Goal: Task Accomplishment & Management: Complete application form

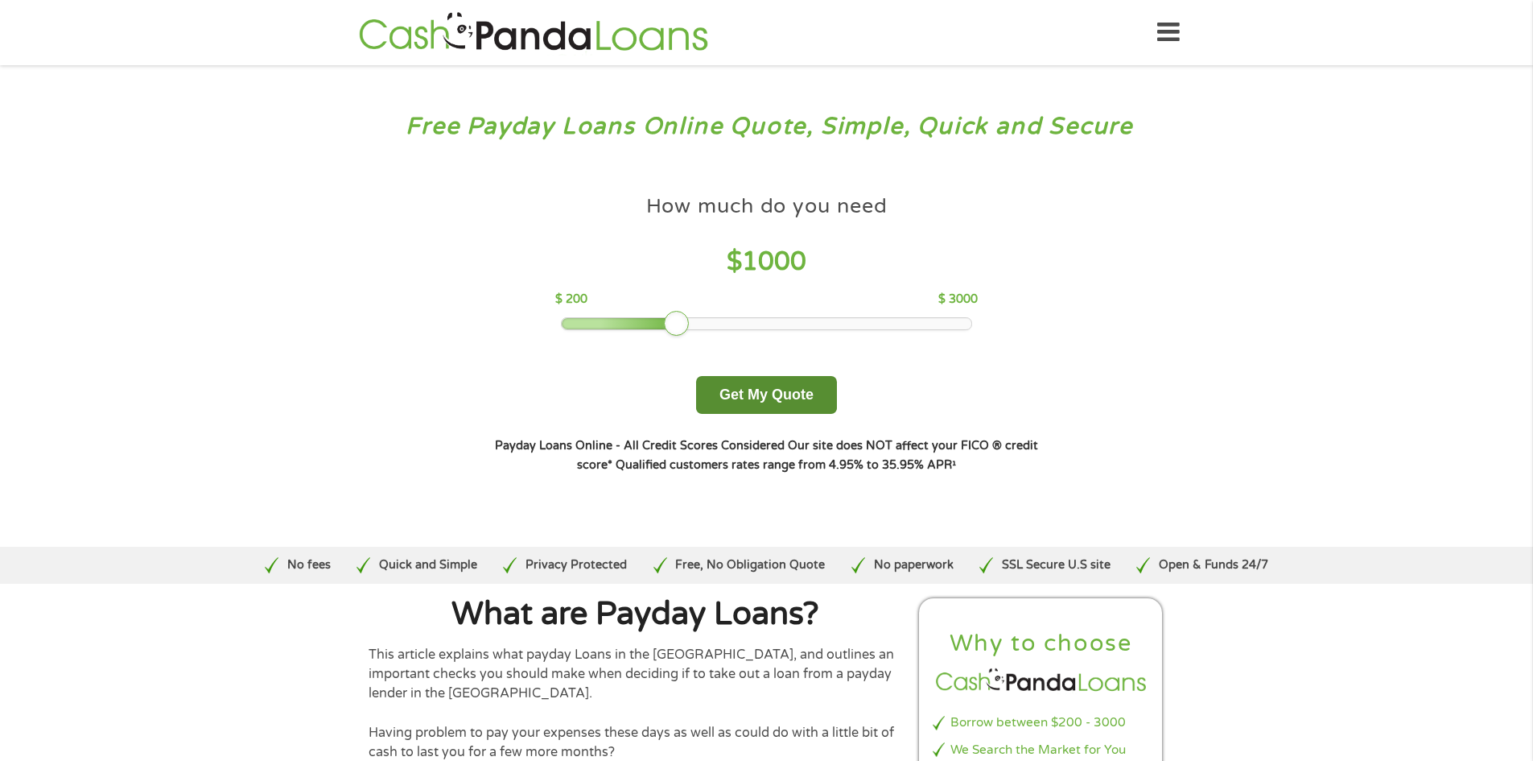
click at [744, 397] on button "Get My Quote" at bounding box center [766, 395] width 141 height 38
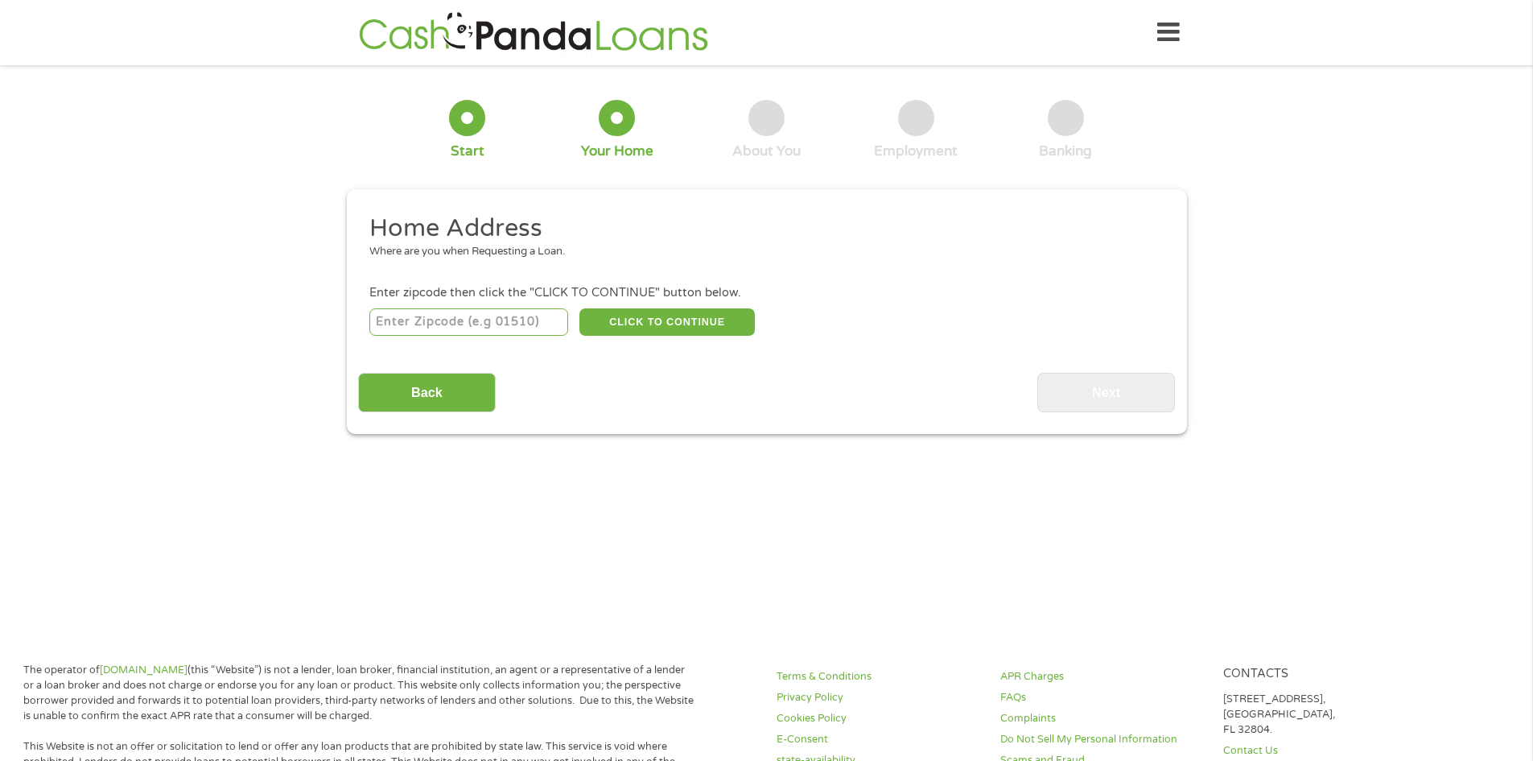
click at [435, 324] on input "number" at bounding box center [468, 321] width 199 height 27
type input "75647"
select select "Texas"
click at [640, 317] on button "CLICK TO CONTINUE" at bounding box center [667, 321] width 175 height 27
type input "75647"
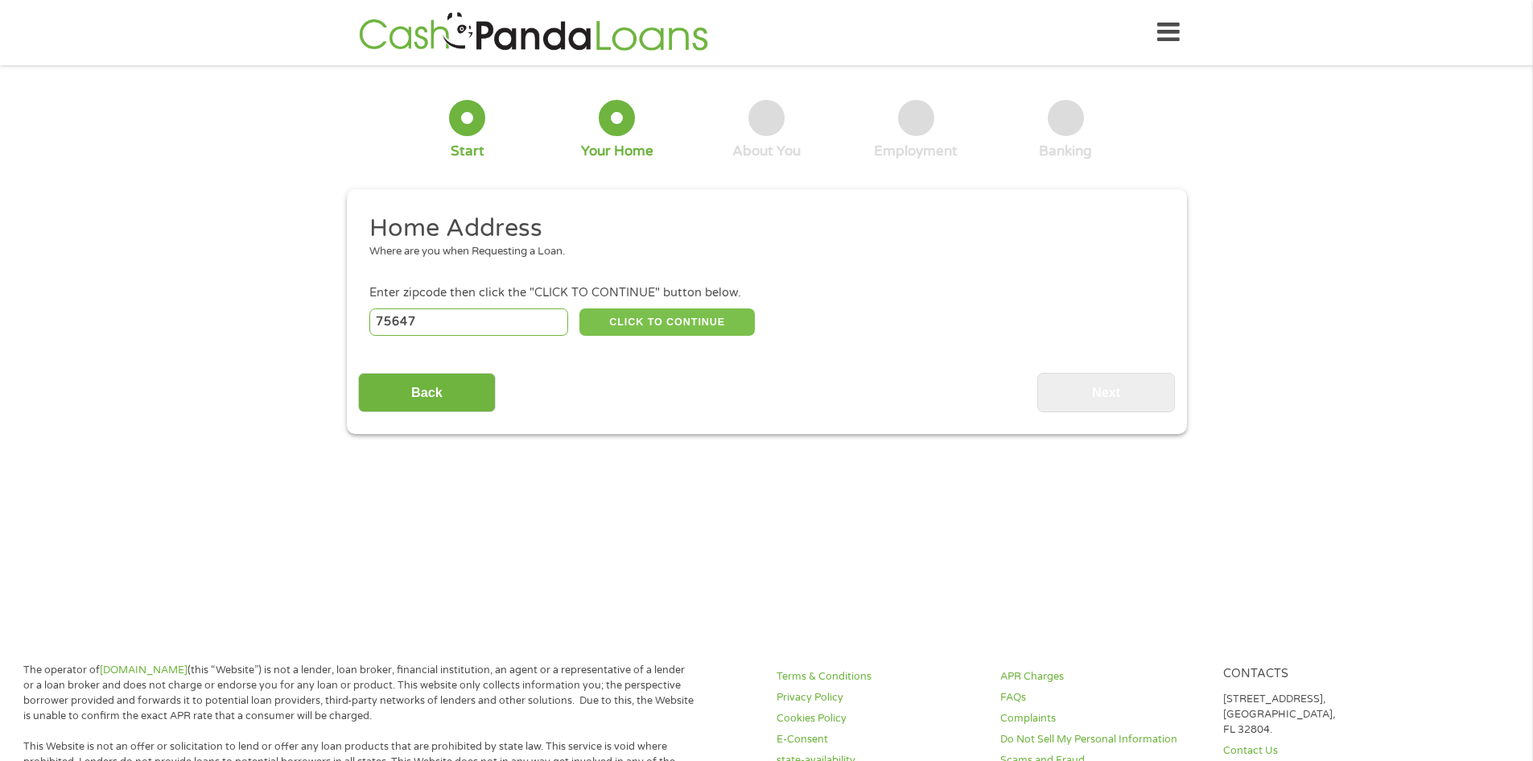
type input "Gladewater"
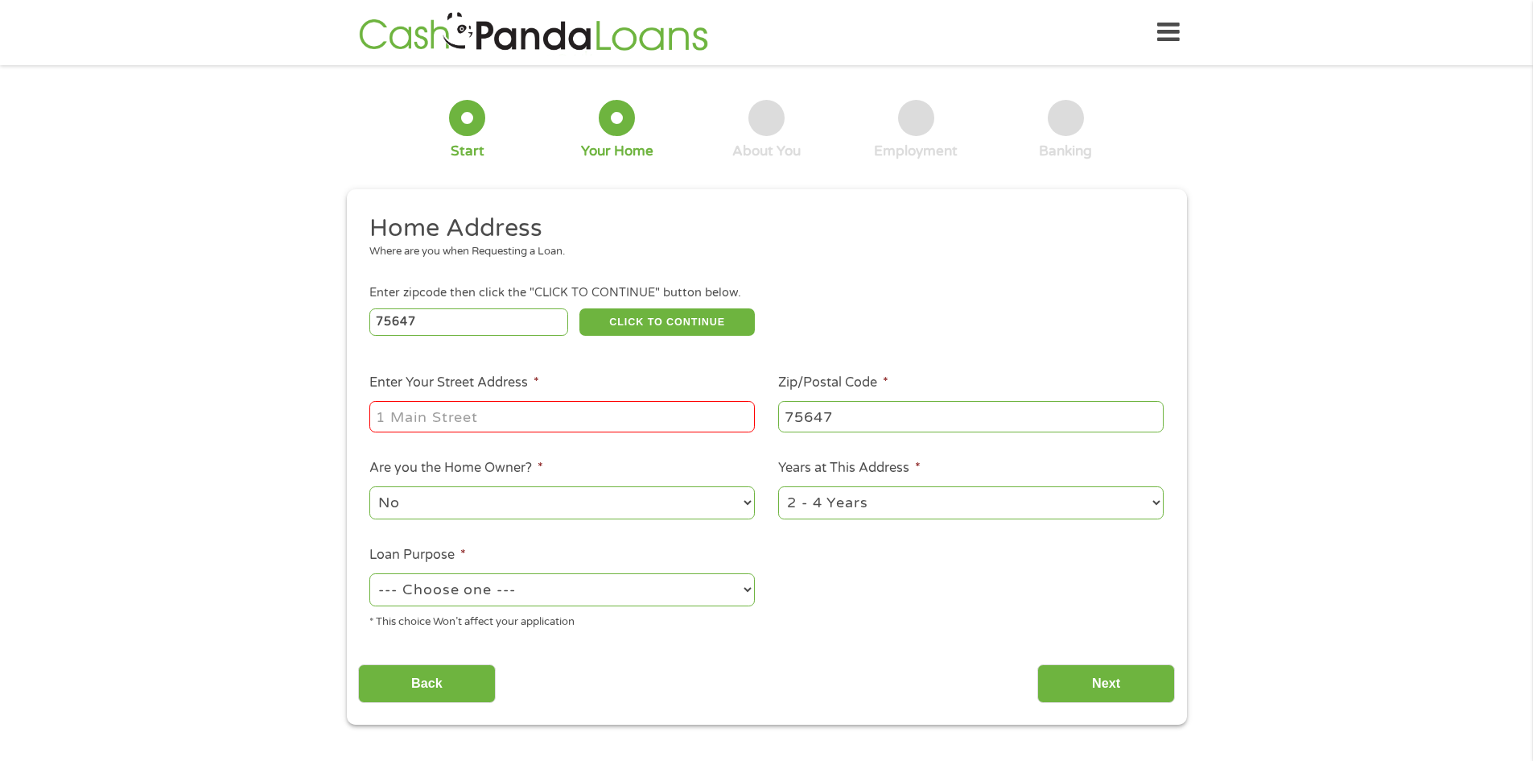
click at [439, 415] on input "Enter Your Street Address *" at bounding box center [562, 416] width 386 height 31
type input "4007 Shell Camp Rd"
click at [856, 508] on select "1 Year or less 1 - 2 Years 2 - 4 Years Over 4 Years" at bounding box center [971, 502] width 386 height 33
select select "12months"
click at [778, 486] on select "1 Year or less 1 - 2 Years 2 - 4 Years Over 4 Years" at bounding box center [971, 502] width 386 height 33
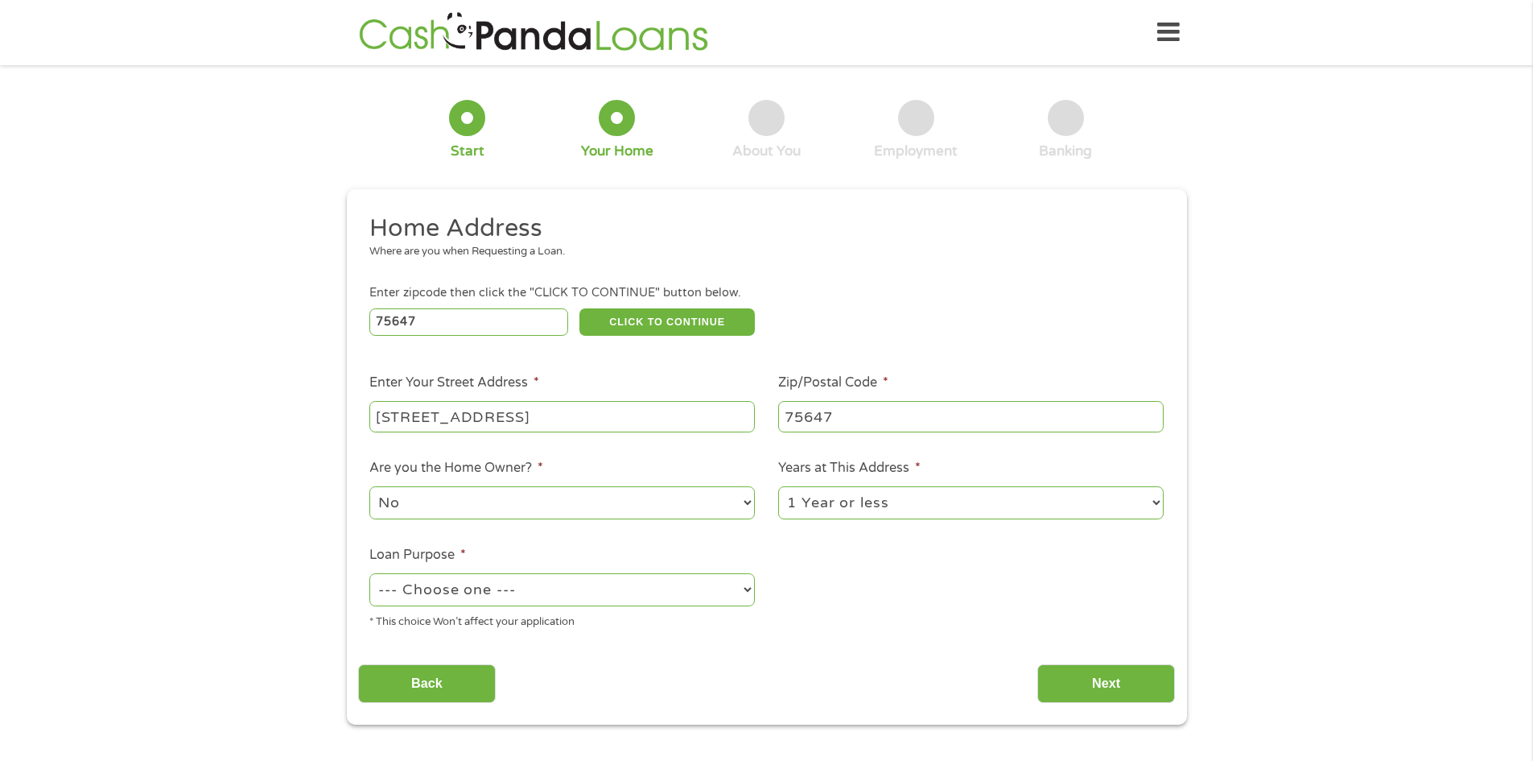
click at [540, 590] on select "--- Choose one --- Pay Bills Debt Consolidation Home Improvement Major Purchase…" at bounding box center [562, 589] width 386 height 33
select select "paybills"
click at [369, 573] on select "--- Choose one --- Pay Bills Debt Consolidation Home Improvement Major Purchase…" at bounding box center [562, 589] width 386 height 33
click at [1133, 682] on input "Next" at bounding box center [1107, 683] width 138 height 39
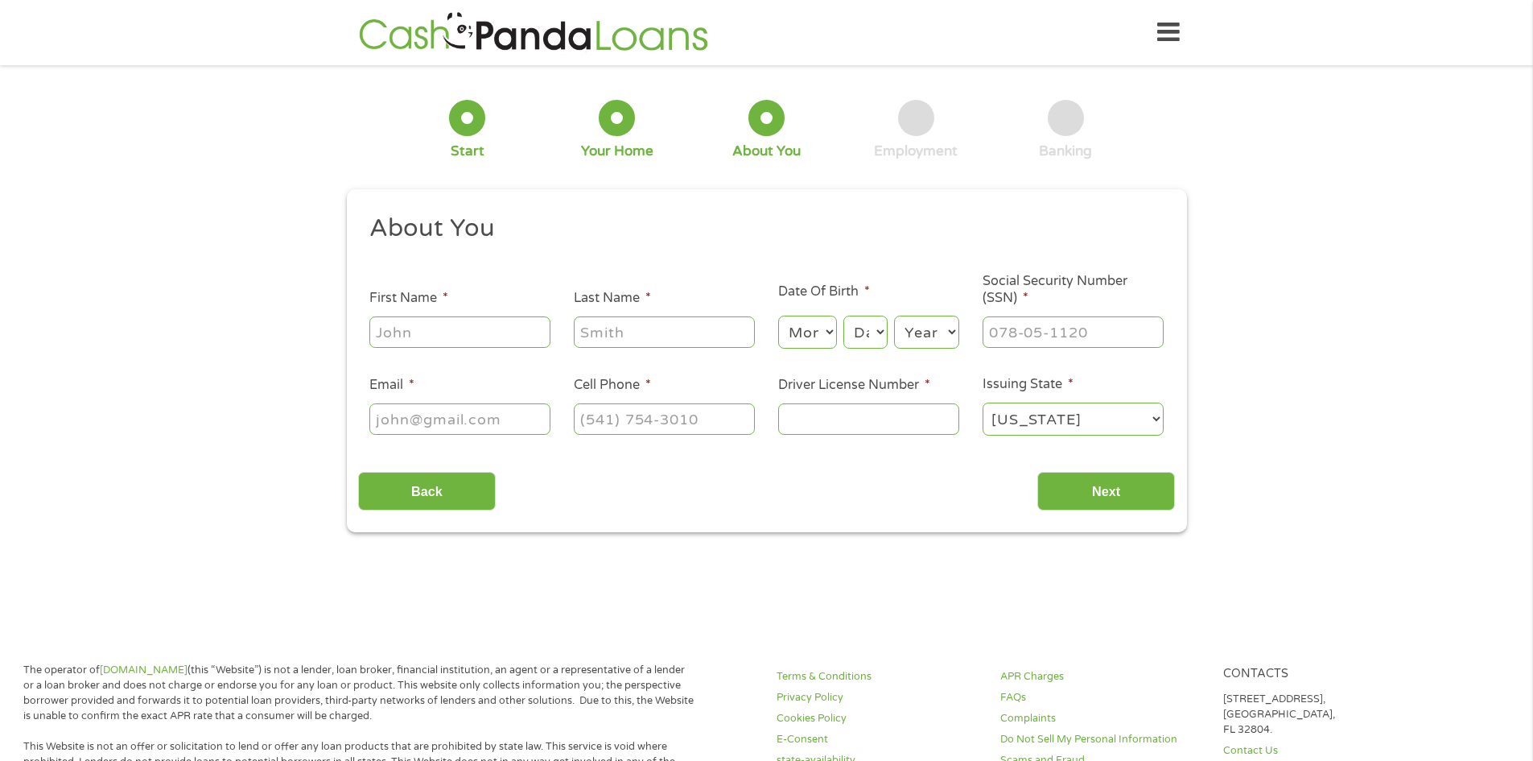
scroll to position [6, 6]
click at [404, 316] on input "First Name *" at bounding box center [459, 331] width 181 height 31
type input "Marilyn"
type input "Butler"
click at [829, 333] on select "Month 1 2 3 4 5 6 7 8 9 10 11 12" at bounding box center [807, 332] width 59 height 33
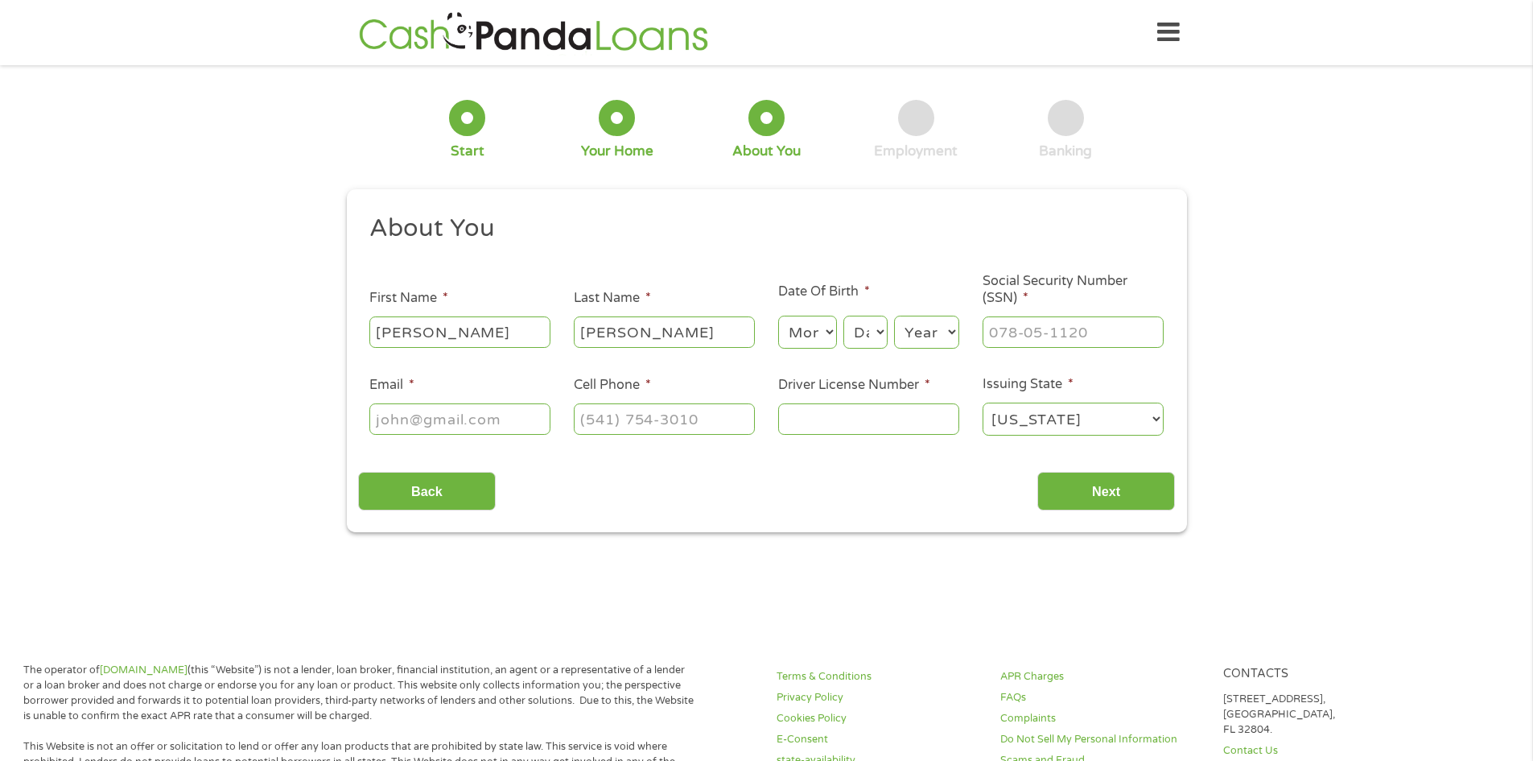
select select "6"
click at [778, 316] on select "Month 1 2 3 4 5 6 7 8 9 10 11 12" at bounding box center [807, 332] width 59 height 33
click at [875, 333] on select "Day 1 2 3 4 5 6 7 8 9 10 11 12 13 14 15 16 17 18 19 20 21 22 23 24 25 26 27 28 …" at bounding box center [865, 332] width 43 height 33
select select "23"
click at [844, 316] on select "Day 1 2 3 4 5 6 7 8 9 10 11 12 13 14 15 16 17 18 19 20 21 22 23 24 25 26 27 28 …" at bounding box center [865, 332] width 43 height 33
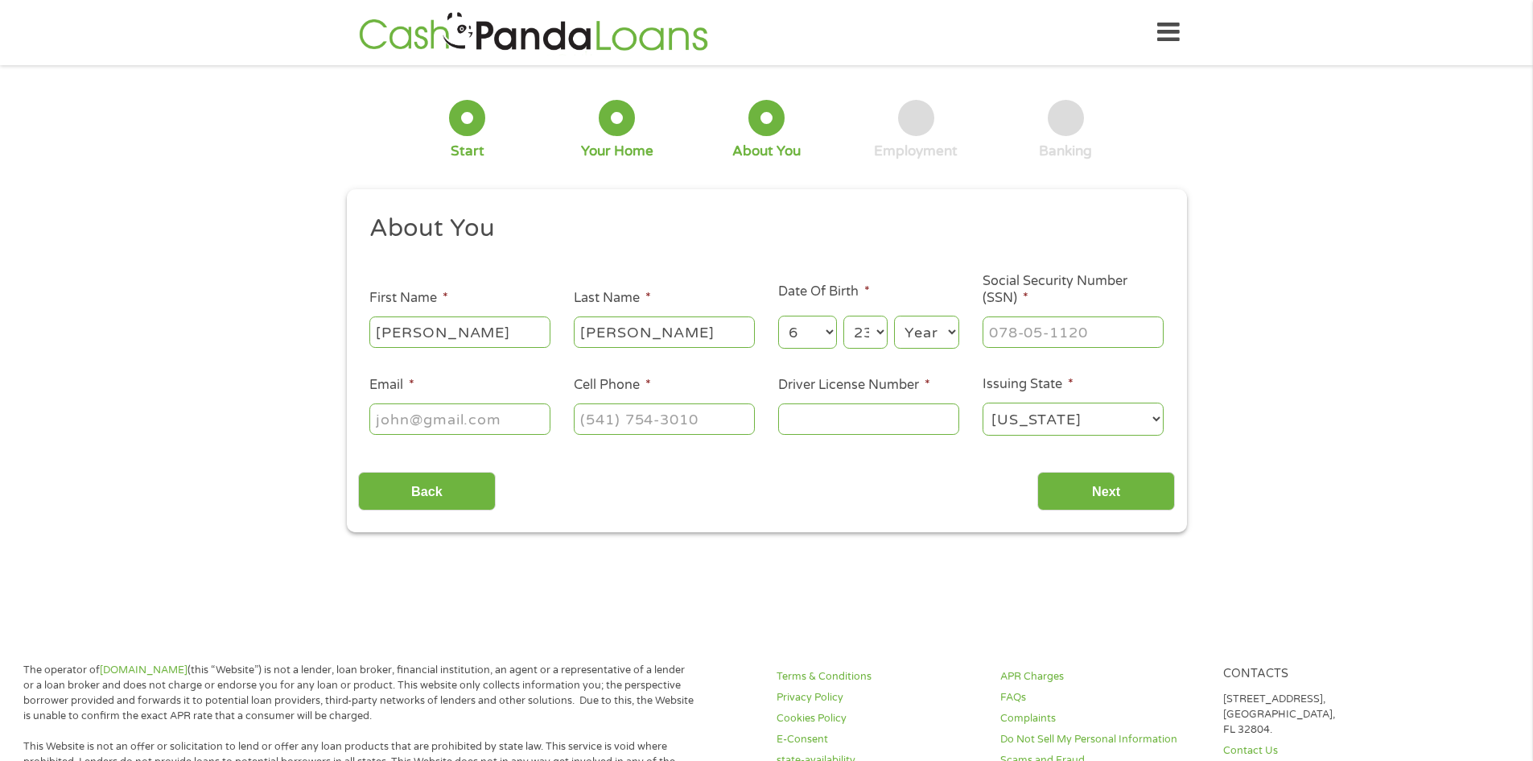
click at [939, 336] on select "Year 2007 2006 2005 2004 2003 2002 2001 2000 1999 1998 1997 1996 1995 1994 1993…" at bounding box center [926, 332] width 65 height 33
select select "1977"
click at [894, 316] on select "Year 2007 2006 2005 2004 2003 2002 2001 2000 1999 1998 1997 1996 1995 1994 1993…" at bounding box center [926, 332] width 65 height 33
click at [1001, 328] on input "___-__-____" at bounding box center [1073, 331] width 181 height 31
type input "460-95-1628"
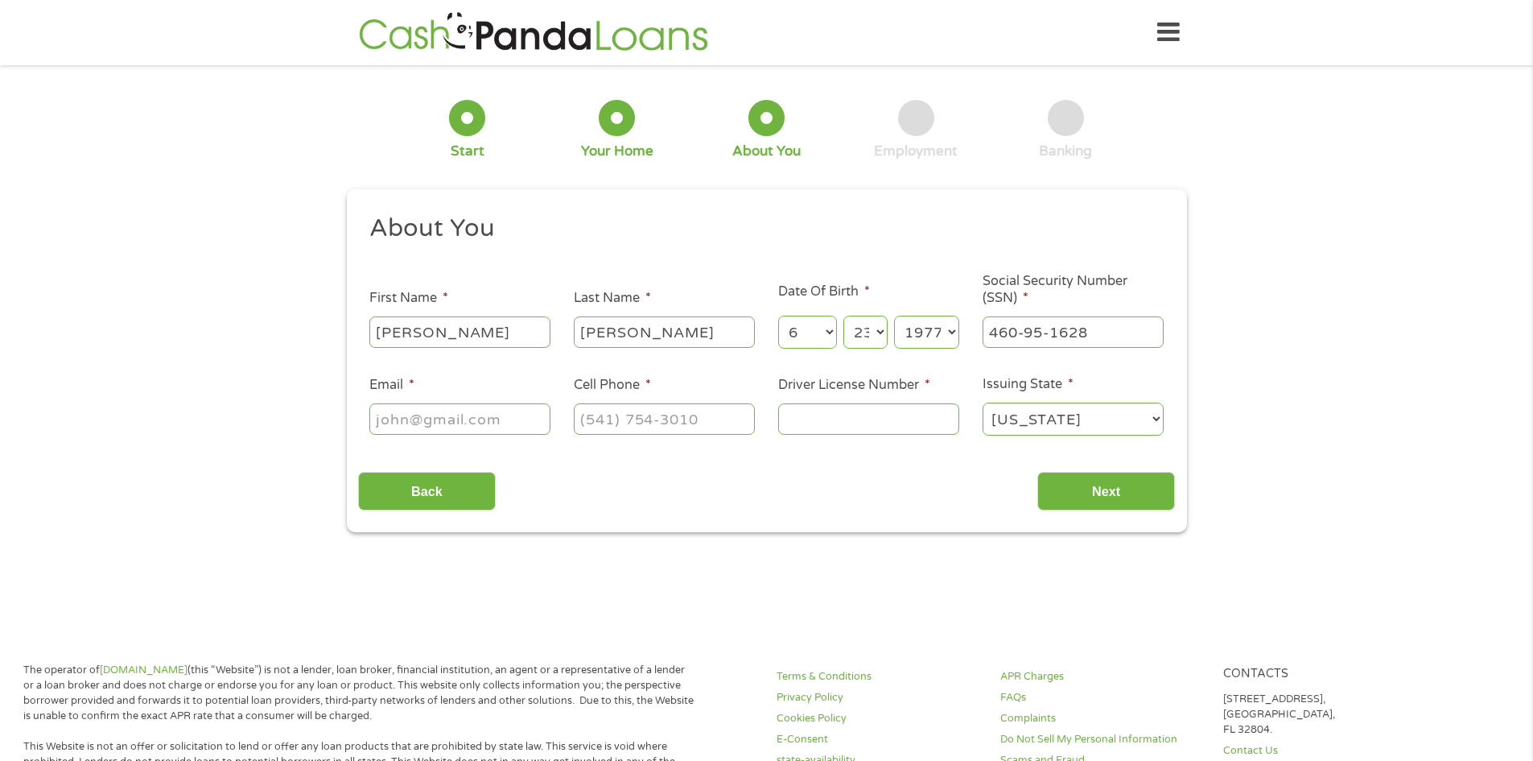
click at [456, 414] on input "Email *" at bounding box center [459, 418] width 181 height 31
type input "marilyn.renee2377@gmail.com"
click at [592, 415] on input "(___) ___-____" at bounding box center [664, 418] width 181 height 31
type input "(903) 563-8088"
click at [809, 421] on input "Driver License Number *" at bounding box center [868, 418] width 181 height 31
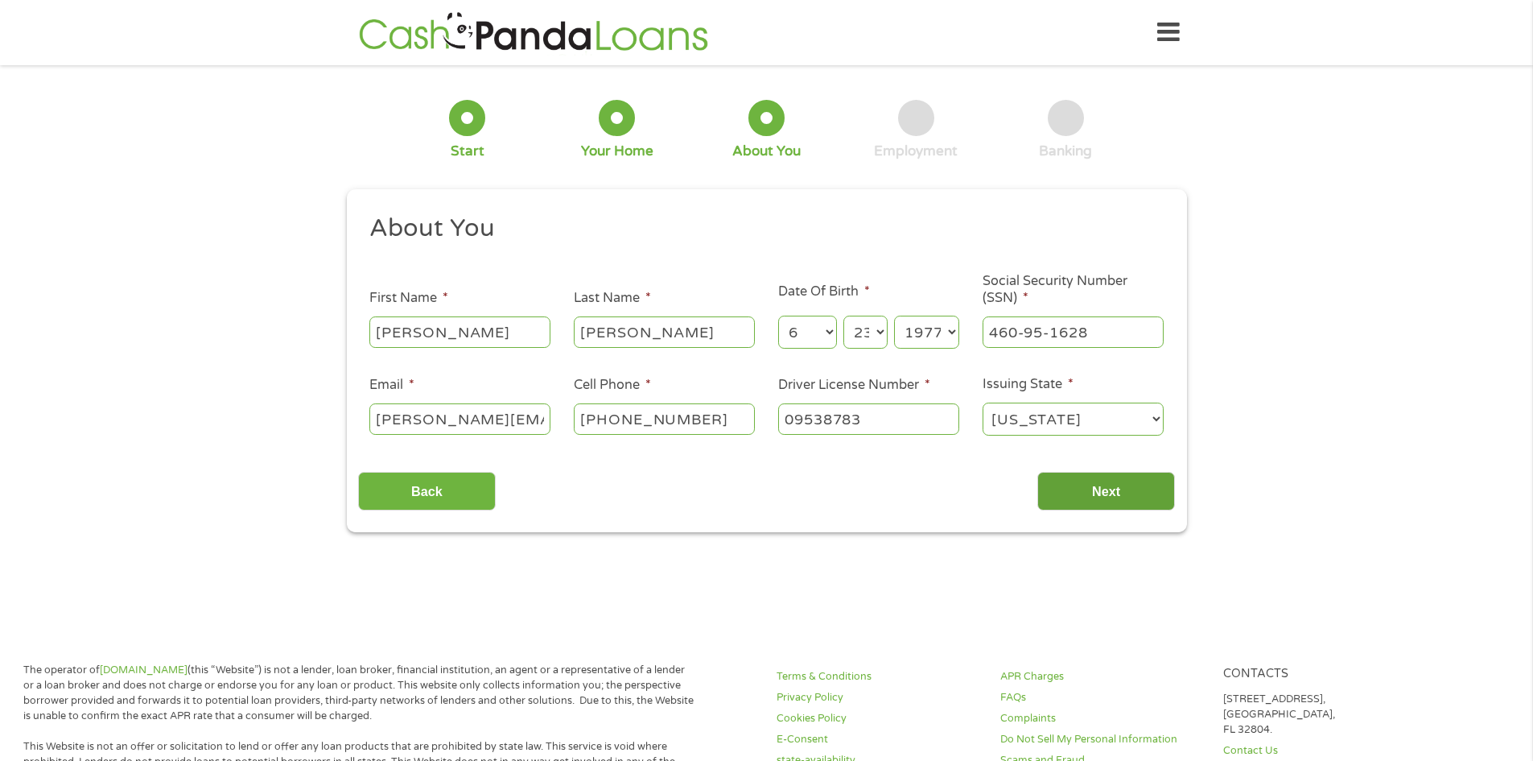
type input "09538783"
click at [1100, 487] on input "Next" at bounding box center [1107, 491] width 138 height 39
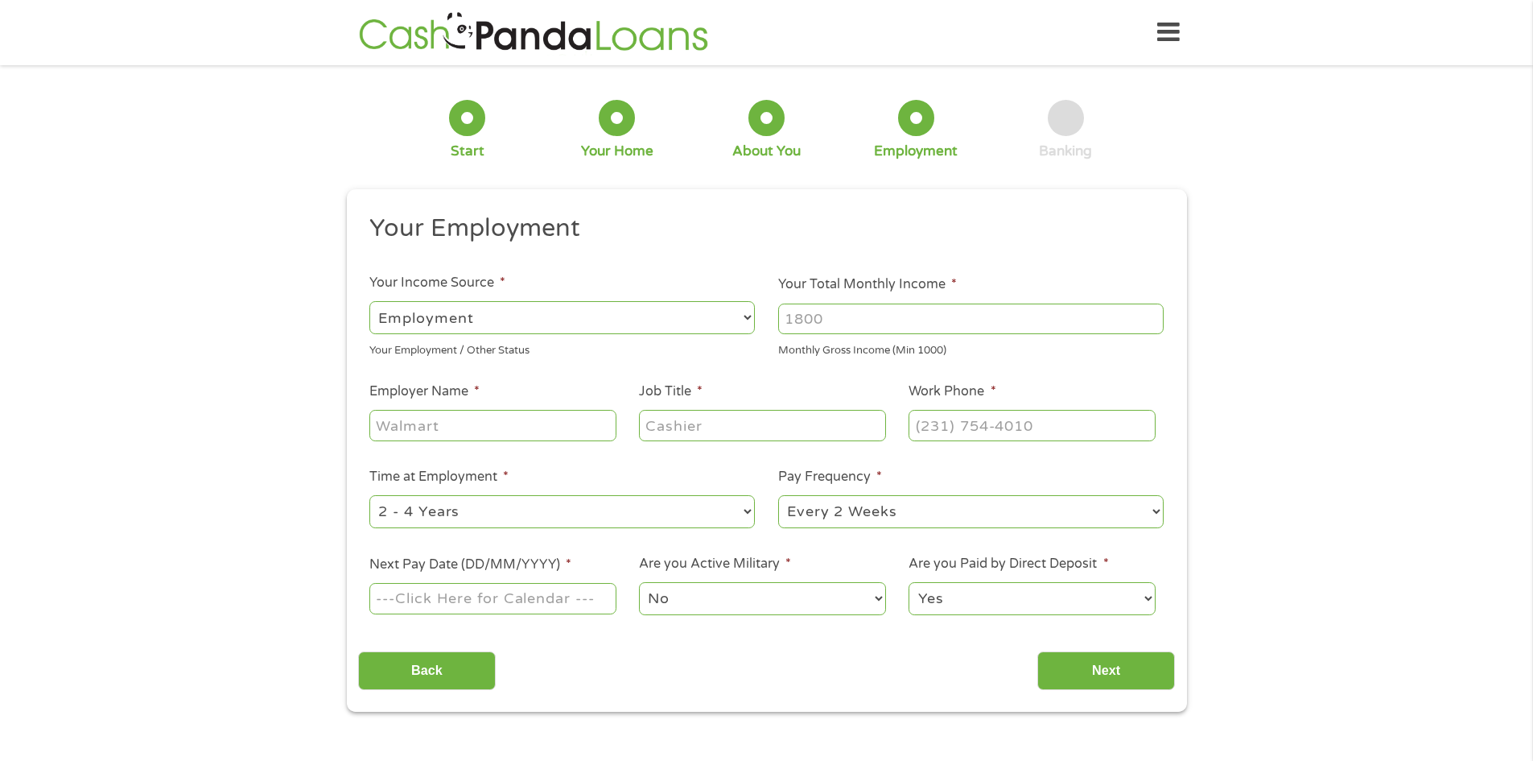
click at [474, 320] on select "--- Choose one --- Employment Self Employed Benefits" at bounding box center [562, 317] width 386 height 33
click at [832, 316] on input "Your Total Monthly Income *" at bounding box center [971, 318] width 386 height 31
click at [1152, 312] on input "1000" at bounding box center [971, 318] width 386 height 31
click at [1152, 312] on input "1001" at bounding box center [971, 318] width 386 height 31
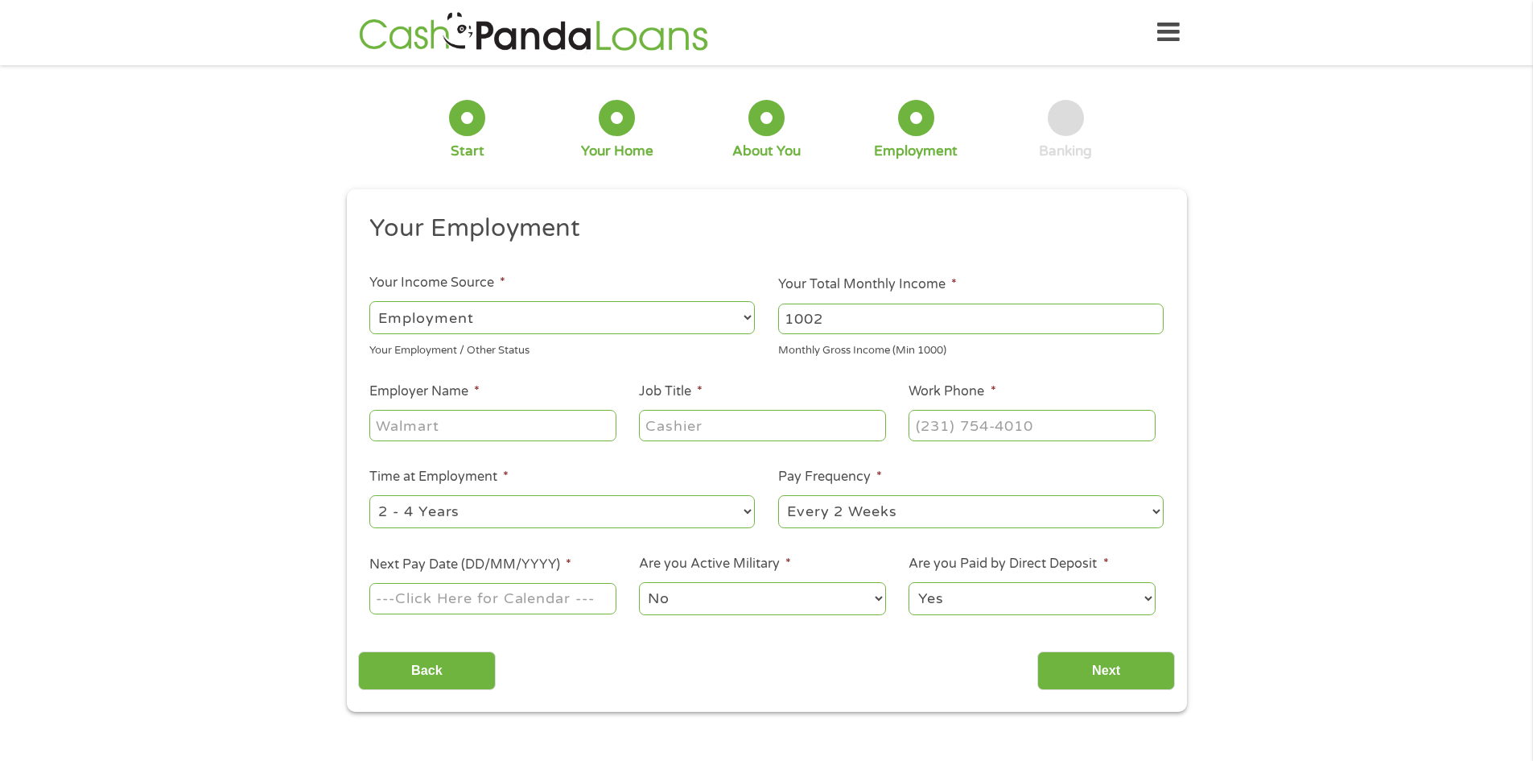
click at [1152, 312] on input "1002" at bounding box center [971, 318] width 386 height 31
drag, startPoint x: 838, startPoint y: 321, endPoint x: 760, endPoint y: 320, distance: 78.1
click at [760, 320] on ul "Your Employment Your Income Source * --- Choose one --- Employment Self Employe…" at bounding box center [766, 421] width 817 height 417
type input "2750"
click at [525, 421] on input "Employer Name *" at bounding box center [492, 425] width 246 height 31
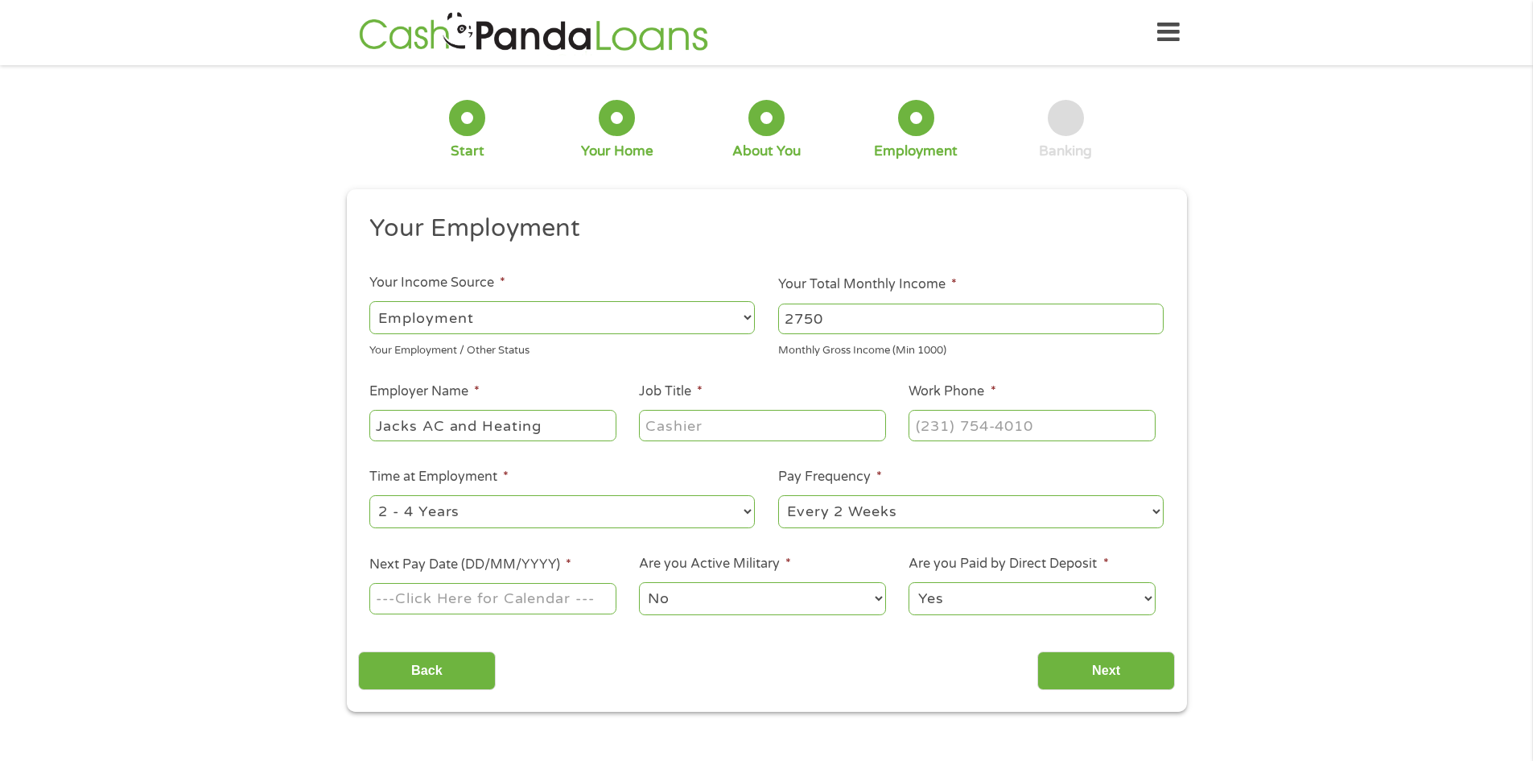
type input "Jacks AC and Heating"
type input "dispatch"
type input "(903) 758-6901"
click at [526, 521] on select "--- Choose one --- 1 Year or less 1 - 2 Years 2 - 4 Years Over 4 Years" at bounding box center [562, 511] width 386 height 33
select select "24months"
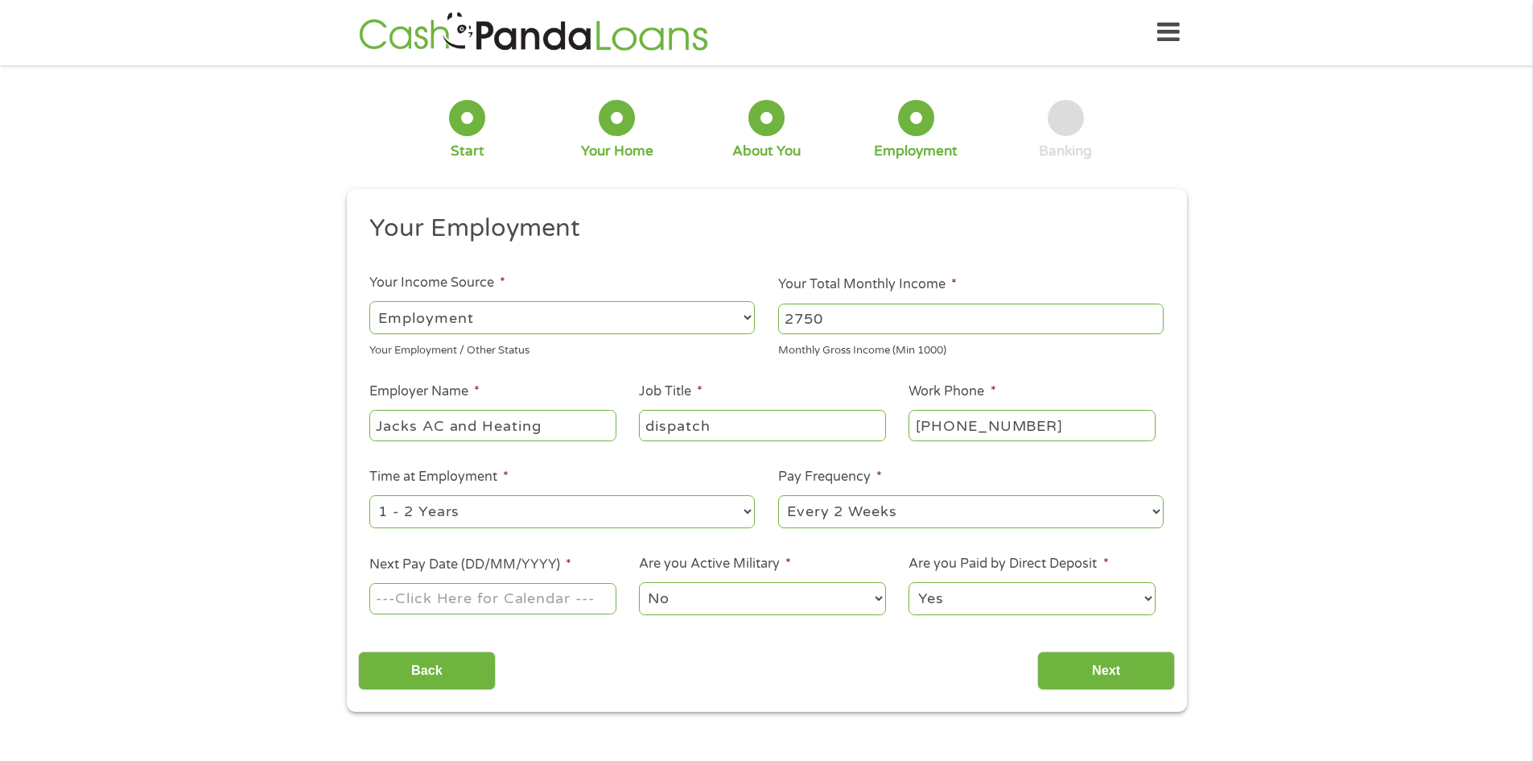
click at [369, 495] on select "--- Choose one --- 1 Year or less 1 - 2 Years 2 - 4 Years Over 4 Years" at bounding box center [562, 511] width 386 height 33
click at [481, 605] on input "Next Pay Date (DD/MM/YYYY) *" at bounding box center [492, 598] width 246 height 31
type input "24/10/2025"
click at [999, 596] on select "Yes No" at bounding box center [1032, 598] width 246 height 33
select select "0"
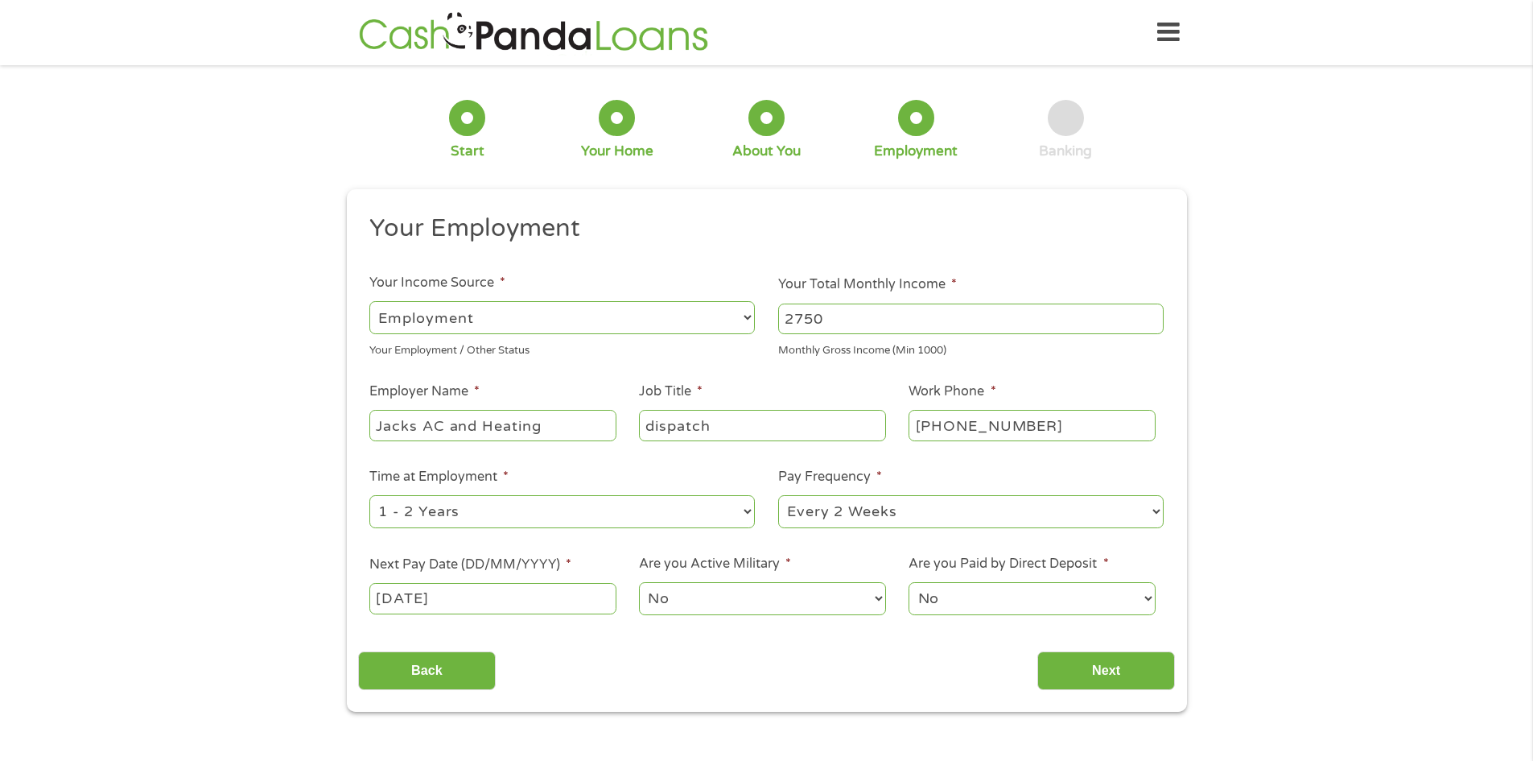
click at [909, 582] on select "Yes No" at bounding box center [1032, 598] width 246 height 33
click at [1143, 670] on input "Next" at bounding box center [1107, 670] width 138 height 39
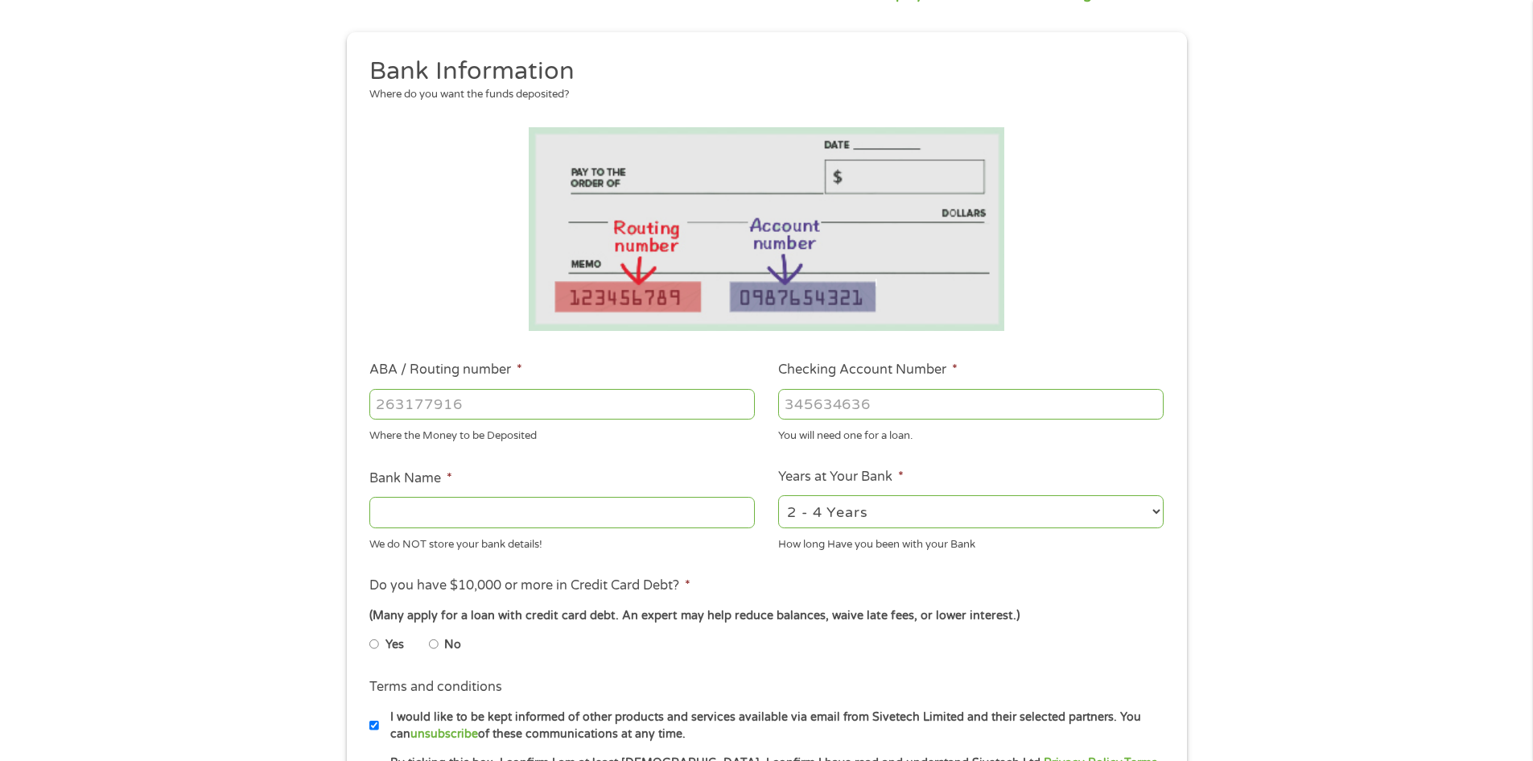
scroll to position [161, 0]
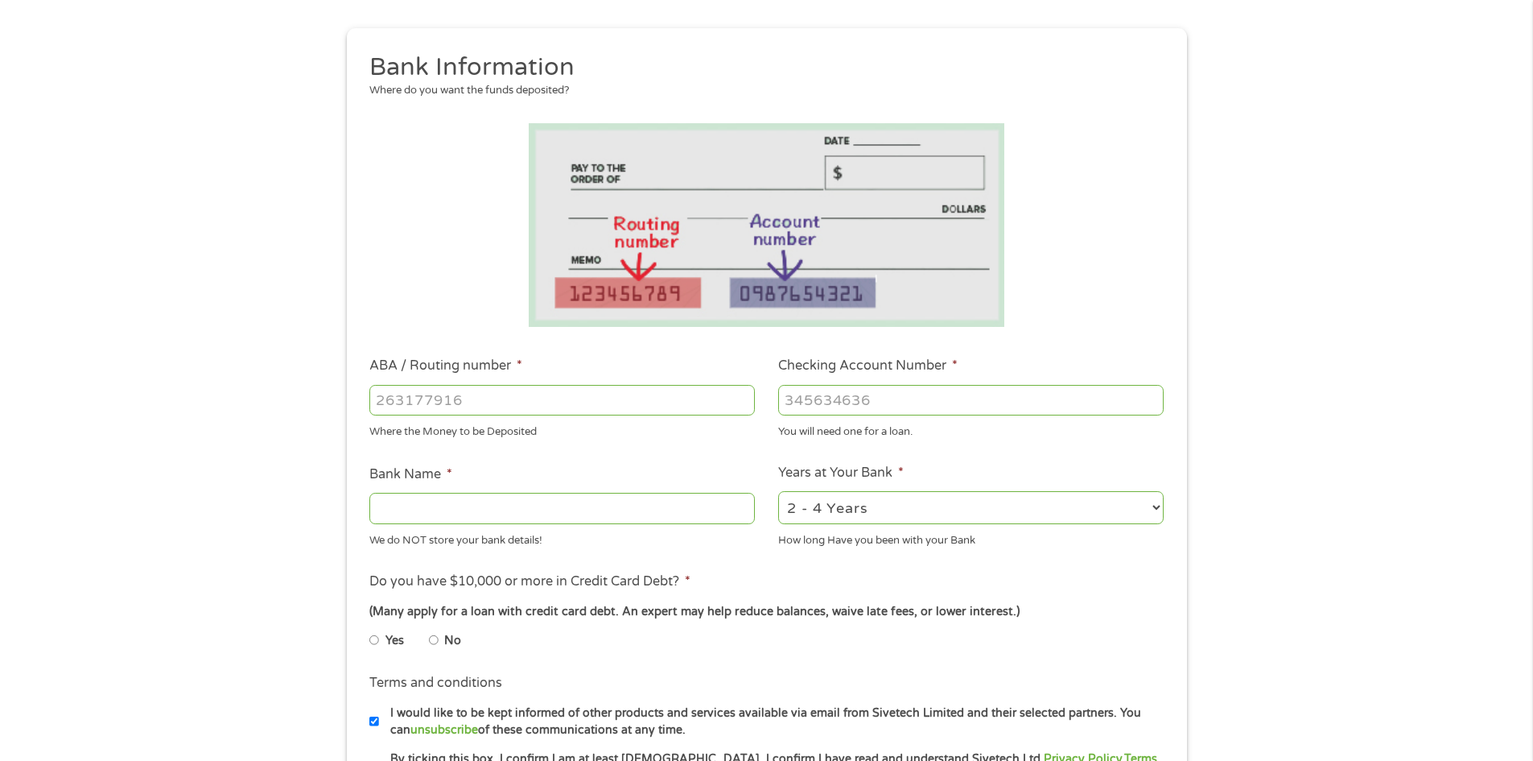
click at [395, 396] on input "ABA / Routing number *" at bounding box center [562, 400] width 386 height 31
type input "113008465"
type input "WOODFOREST NATIONAL BANK"
type input "113008465"
click at [847, 398] on input "Checking Account Number *" at bounding box center [971, 400] width 386 height 31
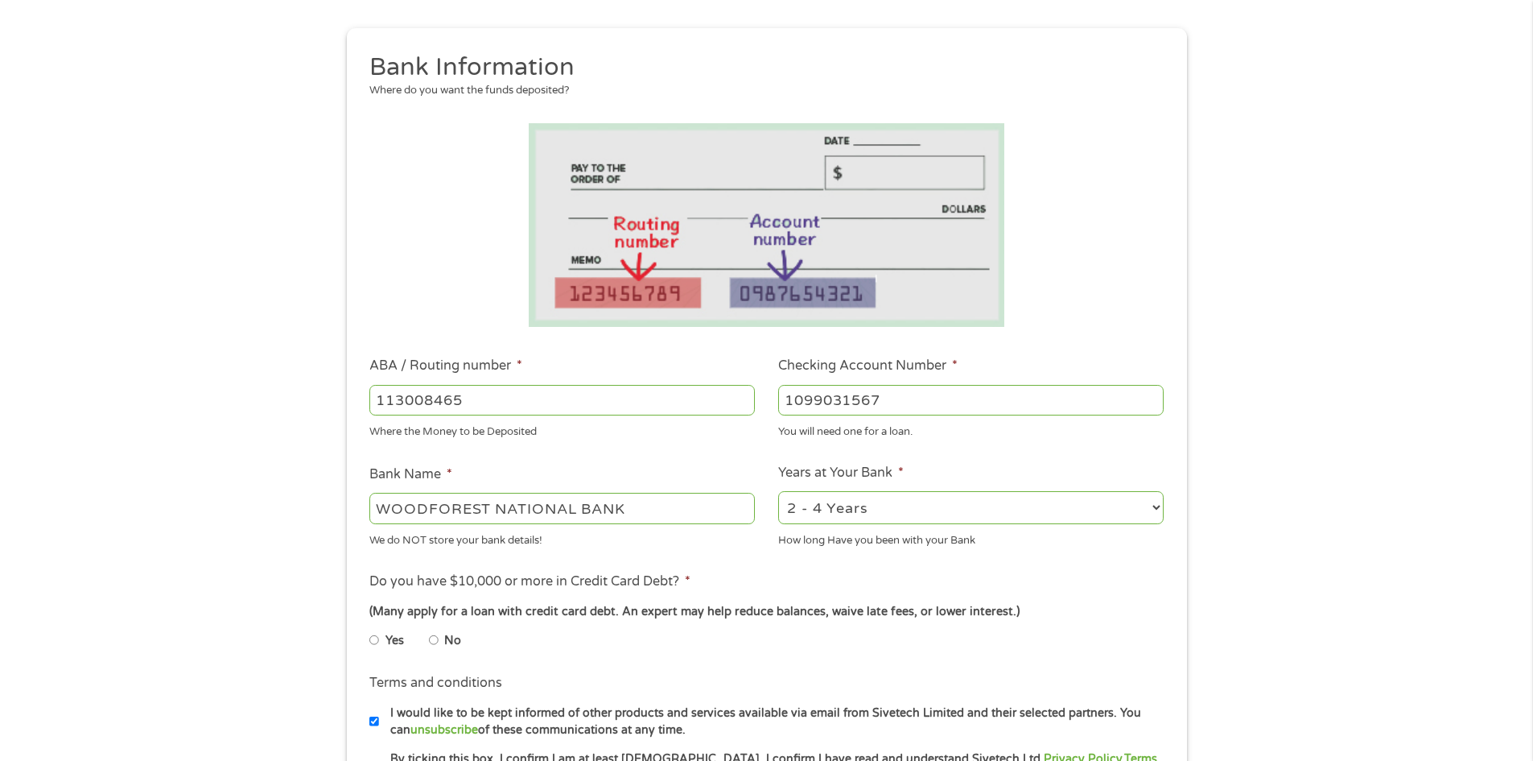
type input "1099031567"
click at [1007, 506] on select "2 - 4 Years 6 - 12 Months 1 - 2 Years Over 4 Years" at bounding box center [971, 507] width 386 height 33
click at [778, 491] on select "2 - 4 Years 6 - 12 Months 1 - 2 Years Over 4 Years" at bounding box center [971, 507] width 386 height 33
click at [879, 506] on select "2 - 4 Years 6 - 12 Months 1 - 2 Years Over 4 Years" at bounding box center [971, 507] width 386 height 33
select select "12months"
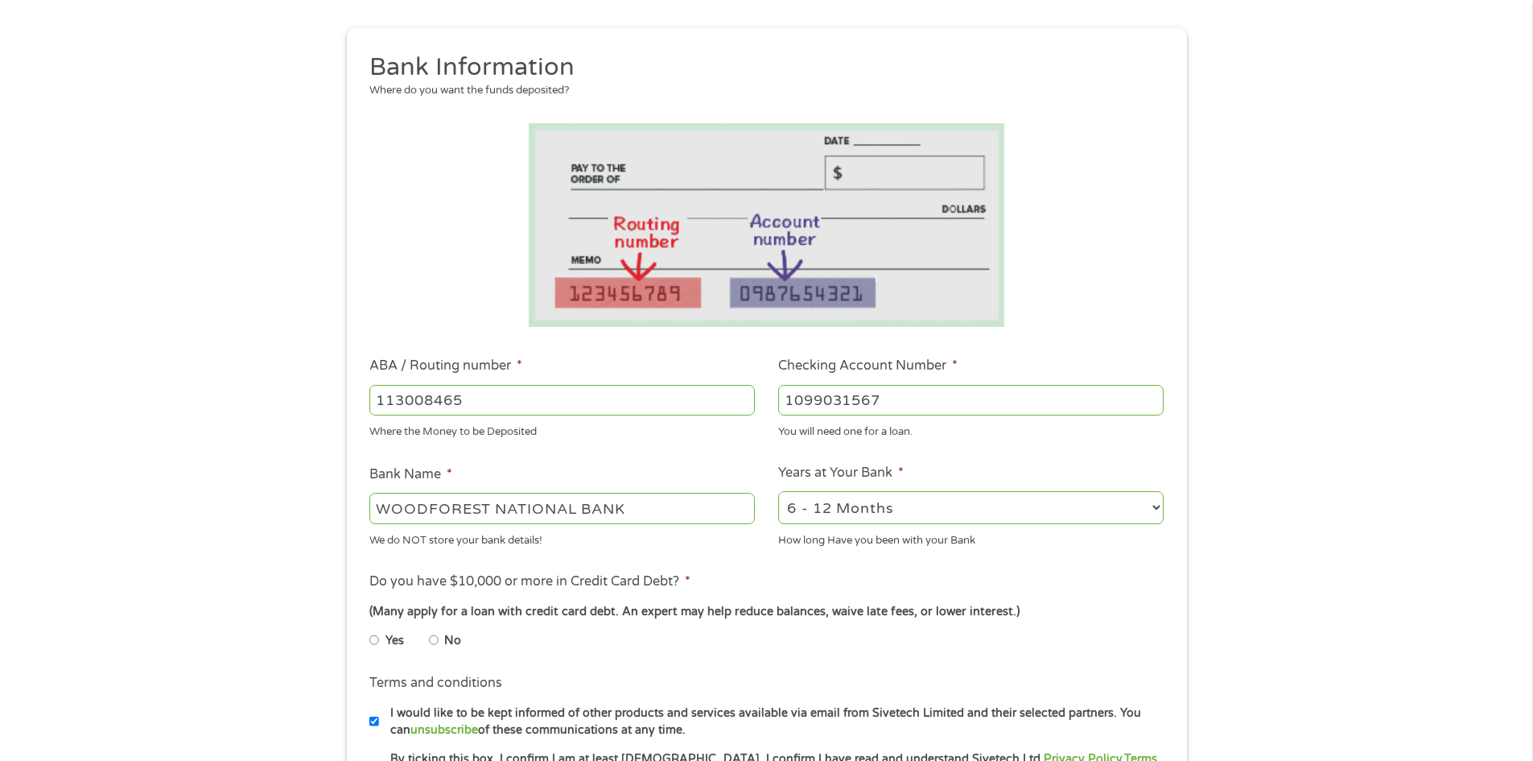
click at [778, 491] on select "2 - 4 Years 6 - 12 Months 1 - 2 Years Over 4 Years" at bounding box center [971, 507] width 386 height 33
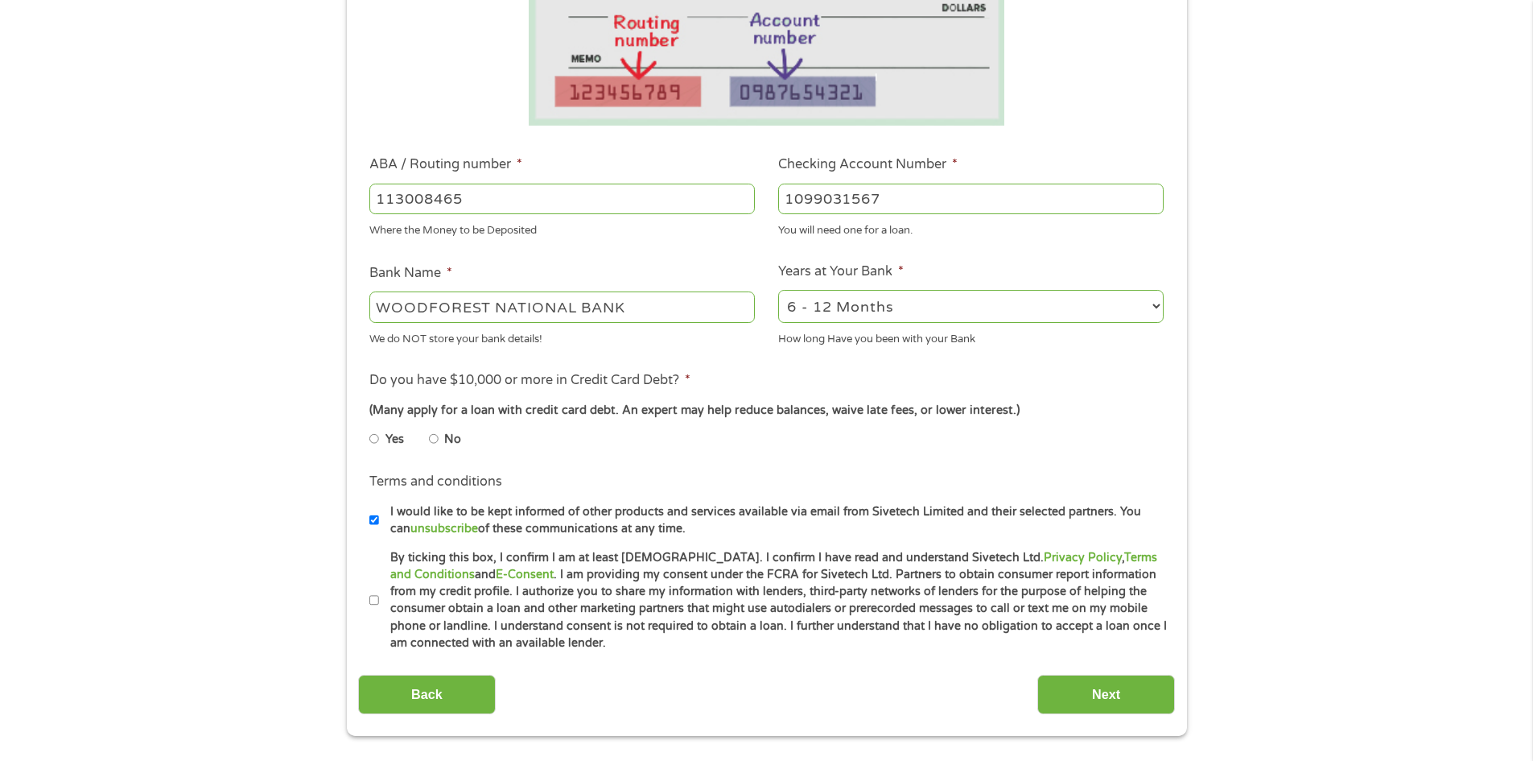
scroll to position [402, 0]
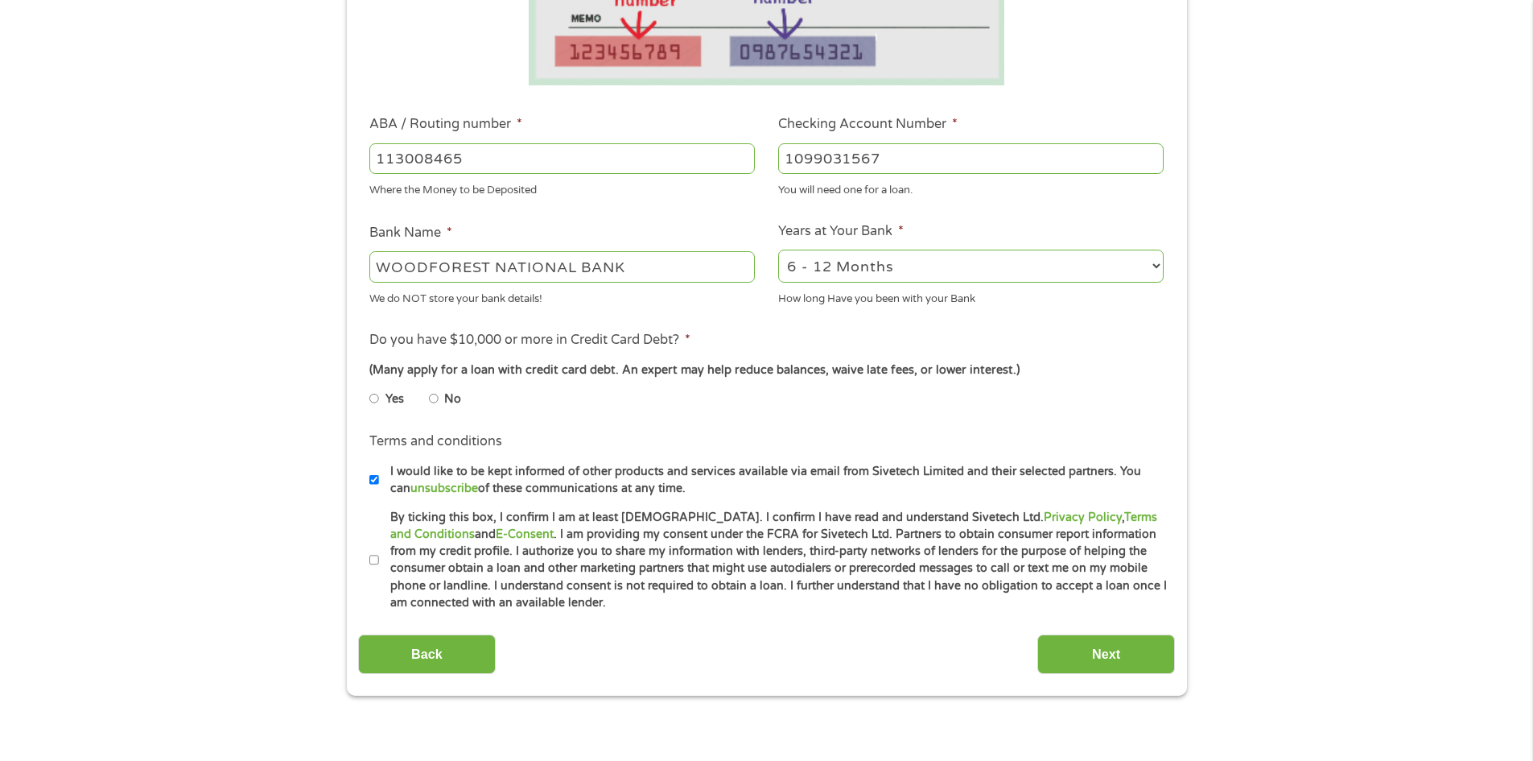
click at [435, 400] on input "No" at bounding box center [434, 399] width 10 height 26
radio input "true"
click at [377, 561] on input "By ticking this box, I confirm I am at least 18 years old. I confirm I have rea…" at bounding box center [374, 560] width 10 height 26
checkbox input "true"
click at [1117, 651] on input "Next" at bounding box center [1107, 653] width 138 height 39
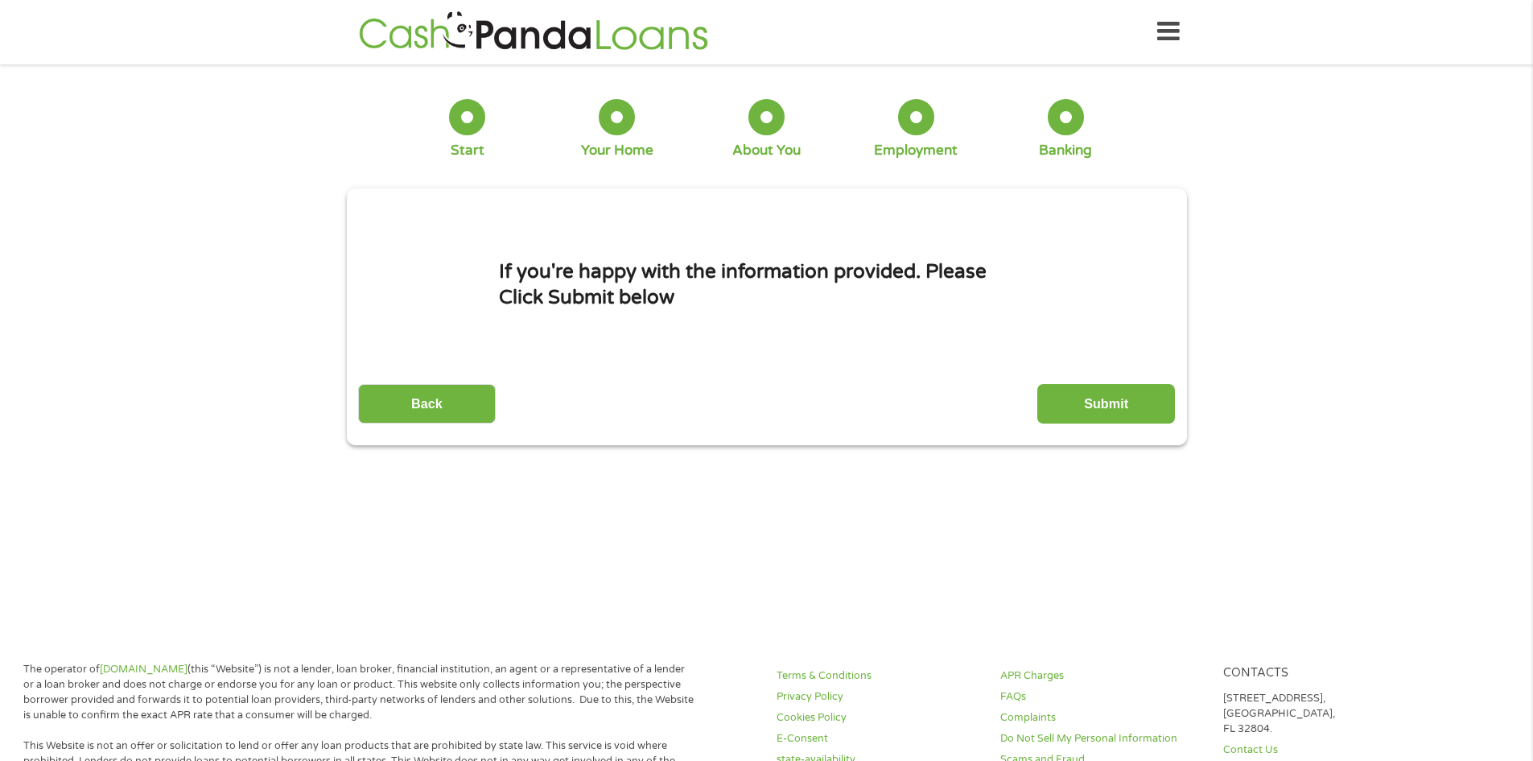
scroll to position [0, 0]
click at [1112, 406] on input "Submit" at bounding box center [1107, 404] width 138 height 39
